Goal: Complete application form

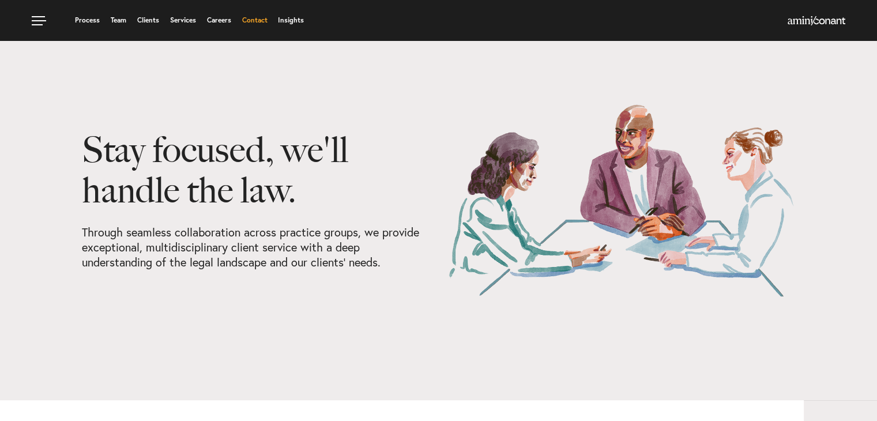
click at [253, 17] on link "Contact" at bounding box center [254, 20] width 25 height 7
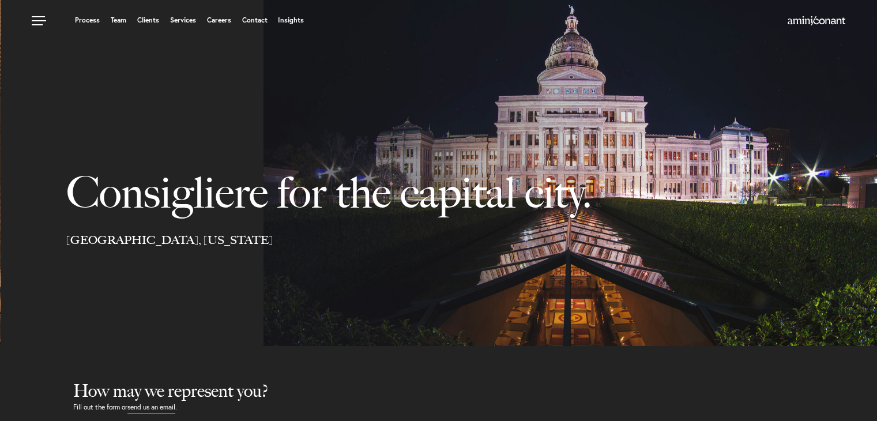
select select "Austin"
select select "Business and Civil Litigation"
drag, startPoint x: 169, startPoint y: 232, endPoint x: 537, endPoint y: 31, distance: 419.3
click at [538, 31] on div "Process Team Clients Services Careers Contact Insights" at bounding box center [438, 20] width 877 height 40
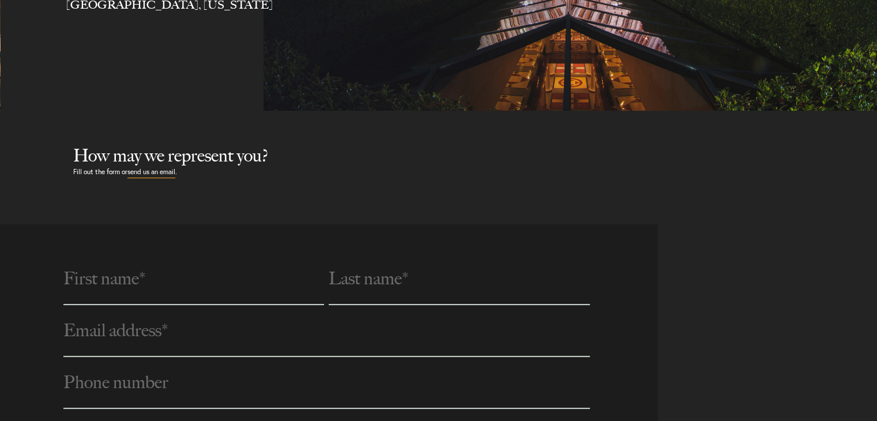
scroll to position [346, 0]
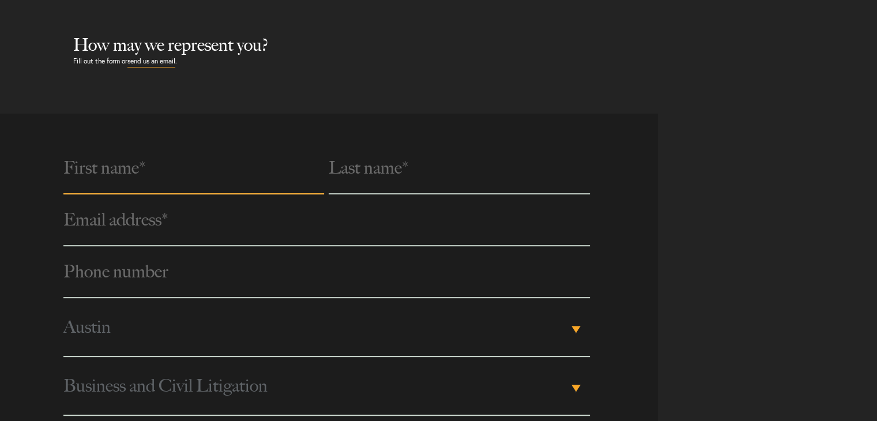
click at [156, 179] on input "text" at bounding box center [193, 168] width 261 height 52
type input "[PERSON_NAME]"
type input "Sands"
type input "[EMAIL_ADDRESS][DOMAIN_NAME]"
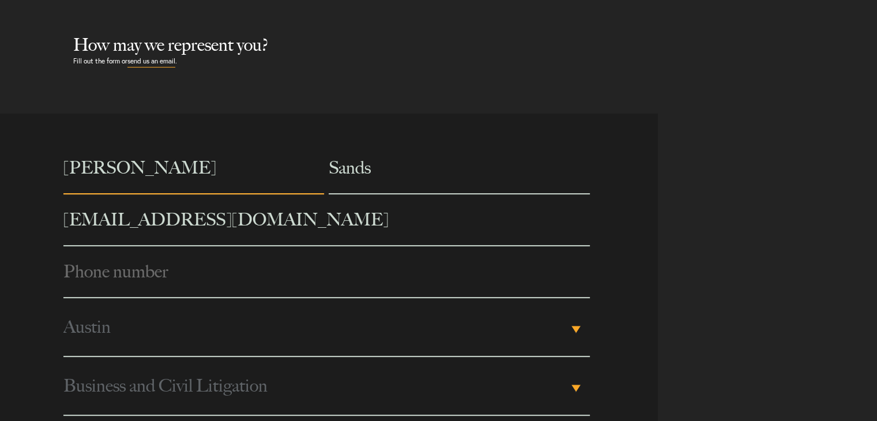
type input "7876079429"
type input "[PERSON_NAME]"
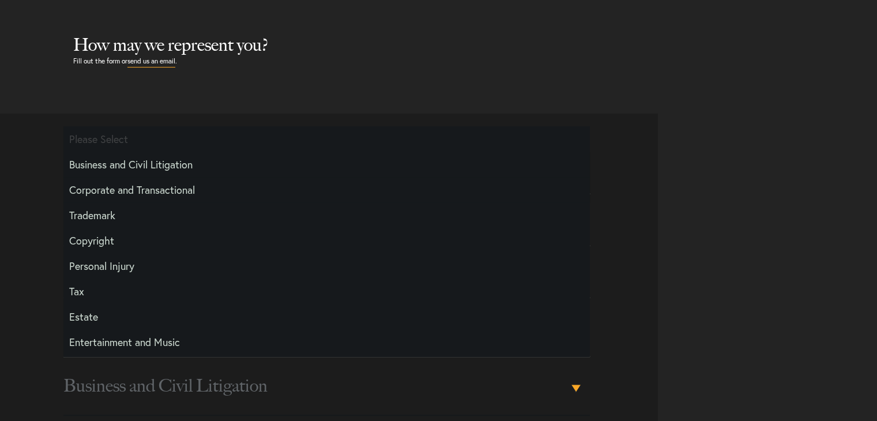
click at [134, 187] on li "Corporate and Transactional" at bounding box center [326, 189] width 527 height 25
select select "Transactional and Corporate"
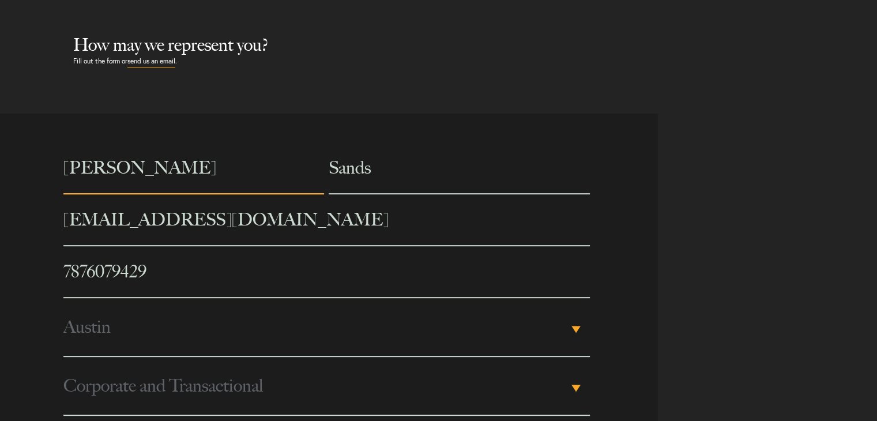
click at [63, 169] on input "[PERSON_NAME]" at bounding box center [193, 168] width 261 height 52
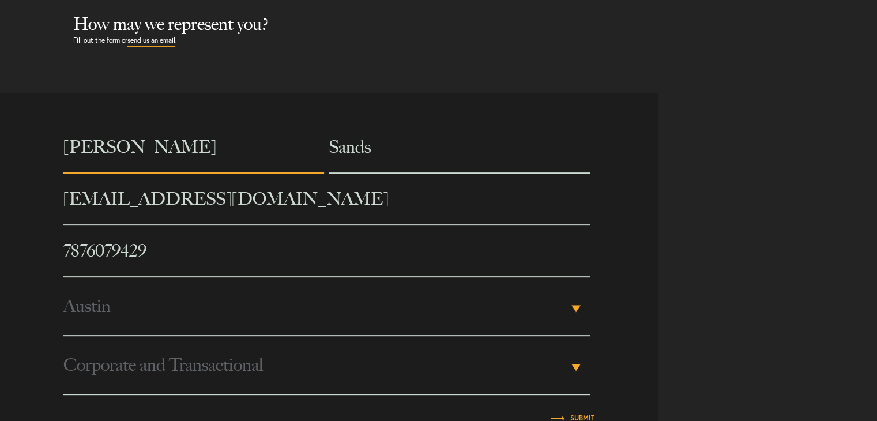
scroll to position [404, 0]
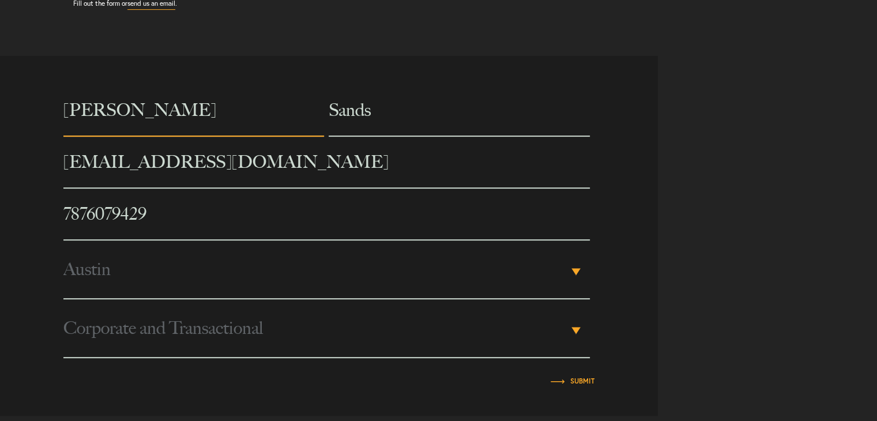
type input "[PERSON_NAME]"
click at [99, 266] on span "Austin" at bounding box center [315, 270] width 505 height 58
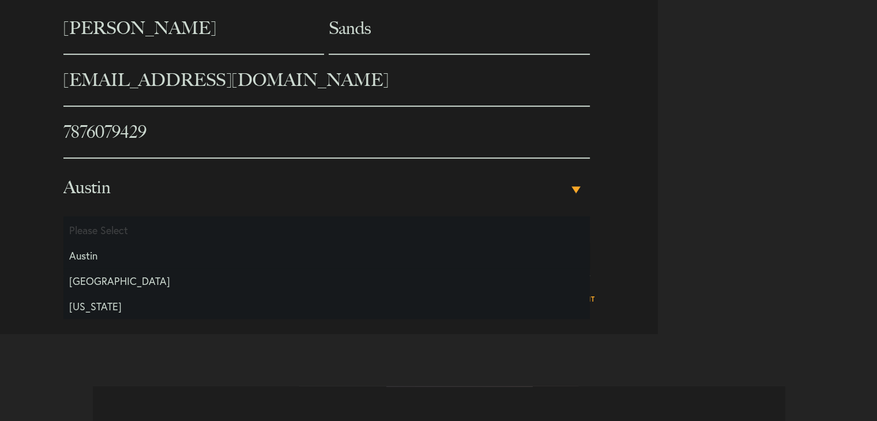
scroll to position [519, 0]
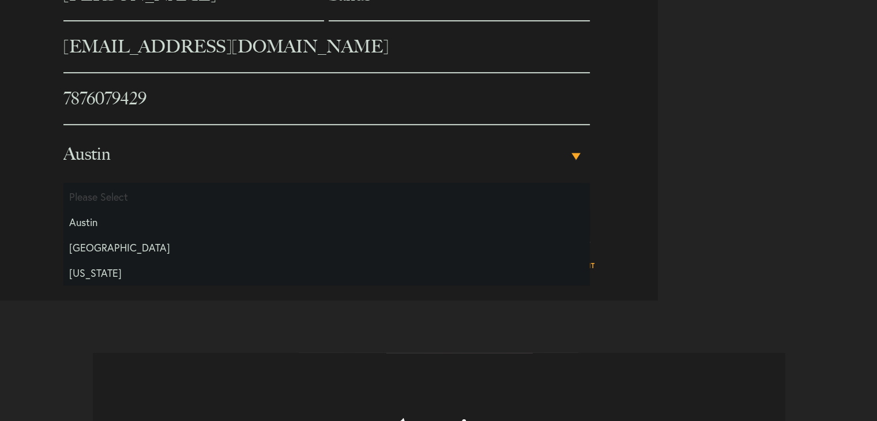
click at [96, 148] on span "Austin" at bounding box center [315, 154] width 505 height 58
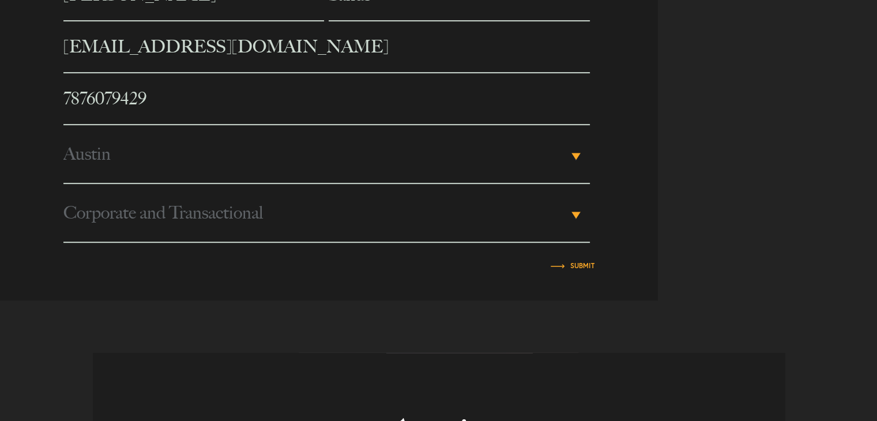
click at [108, 159] on span "Austin" at bounding box center [315, 154] width 505 height 58
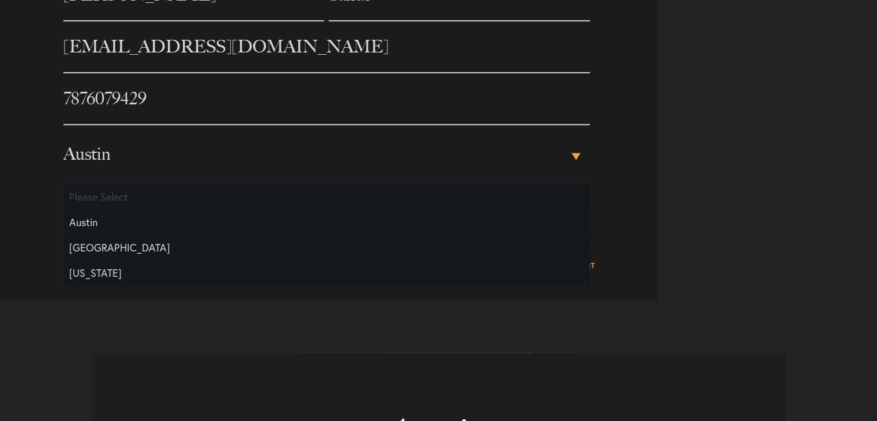
click at [114, 243] on li "[GEOGRAPHIC_DATA]" at bounding box center [326, 247] width 527 height 25
select select "[GEOGRAPHIC_DATA]"
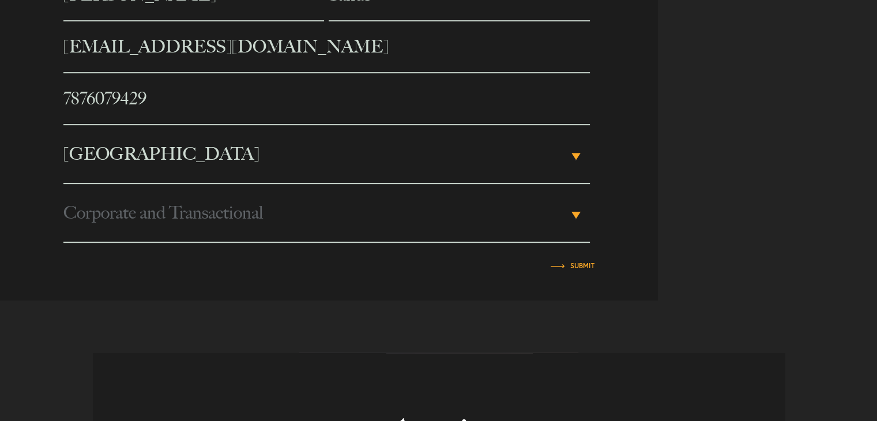
click at [122, 217] on span "Corporate and Transactional" at bounding box center [315, 213] width 505 height 58
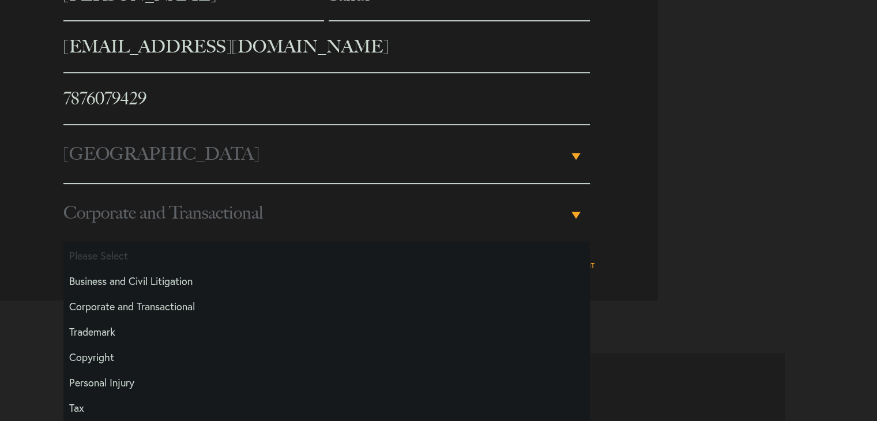
click at [132, 213] on span "Corporate and Transactional" at bounding box center [315, 213] width 505 height 58
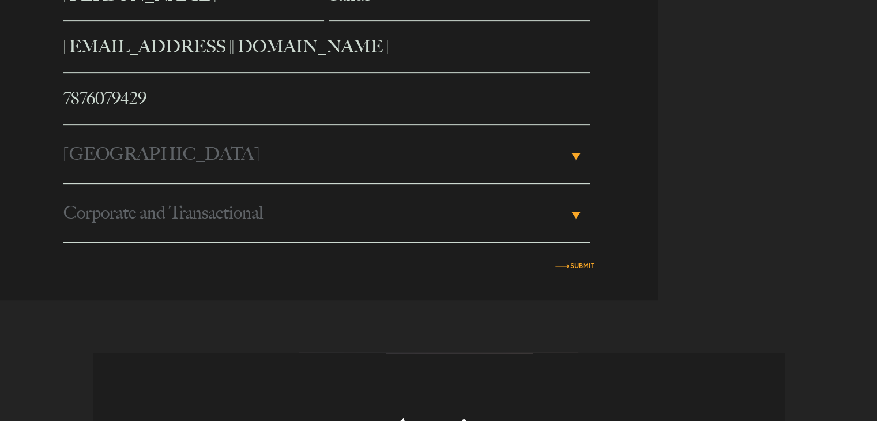
click at [575, 262] on input "Submit" at bounding box center [583, 265] width 24 height 7
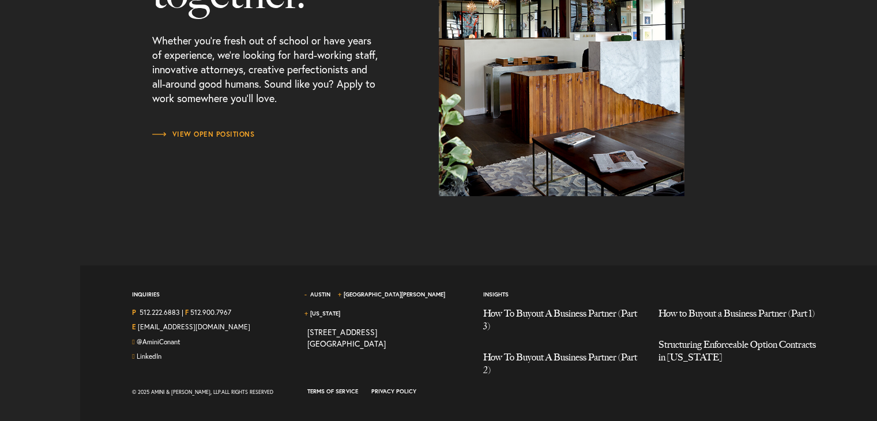
scroll to position [1239, 0]
